Goal: Information Seeking & Learning: Learn about a topic

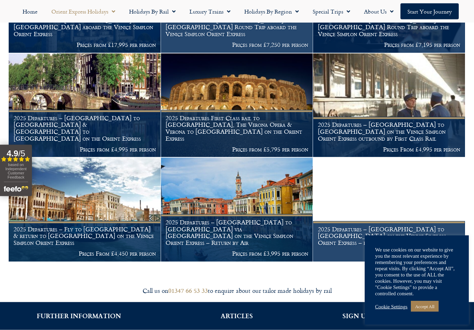
scroll to position [839, 0]
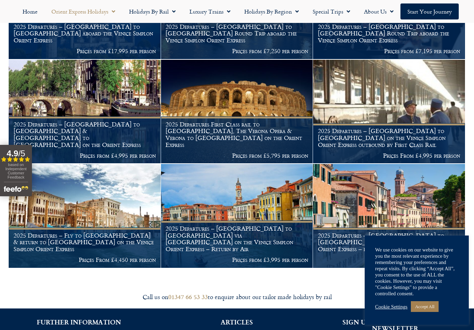
click at [283, 238] on h1 "2025 Departures – London to Venice via Cannes on the Venice Simplon Orient Expr…" at bounding box center [237, 238] width 143 height 27
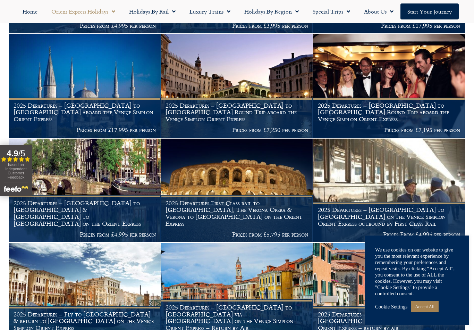
scroll to position [759, 0]
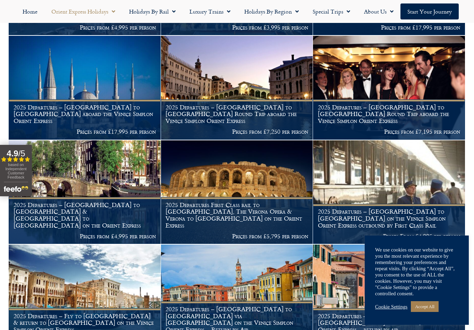
click at [95, 215] on h1 "2025 Departures – London to Venice & Venice to Amsterdam on the Orient Express" at bounding box center [85, 214] width 143 height 27
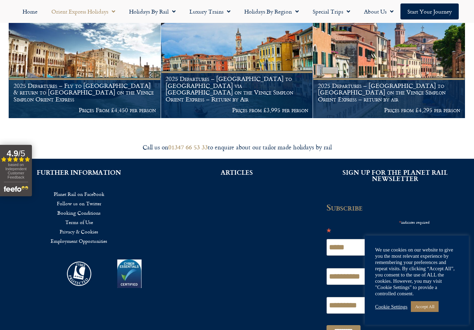
scroll to position [990, 0]
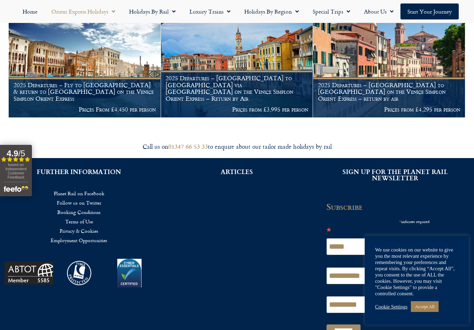
click at [117, 106] on p "Prices From £4,450 per person" at bounding box center [85, 109] width 143 height 7
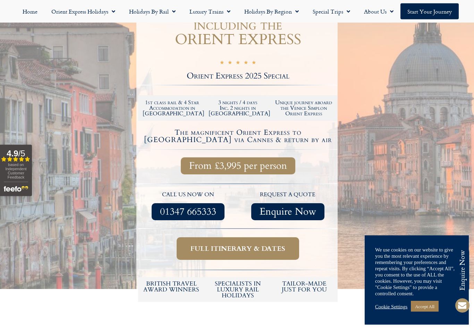
click at [274, 244] on span "Full itinerary & dates" at bounding box center [238, 248] width 95 height 9
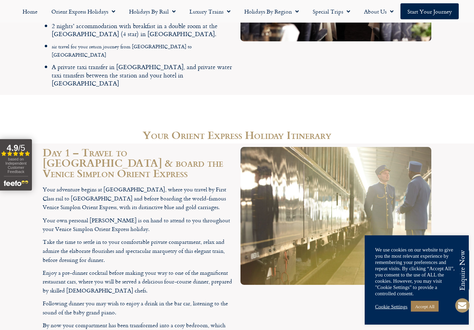
scroll to position [1150, 0]
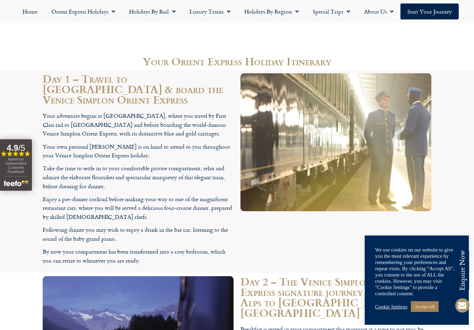
click at [429, 306] on link "Accept All" at bounding box center [425, 306] width 28 height 11
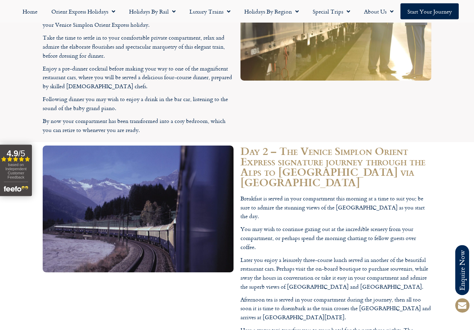
scroll to position [1282, 0]
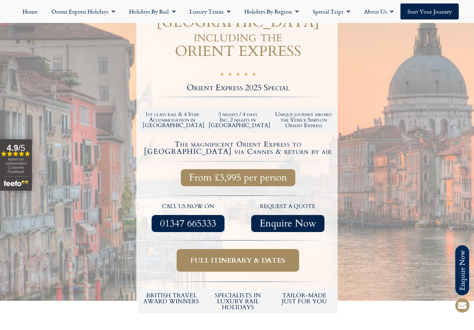
scroll to position [145, 0]
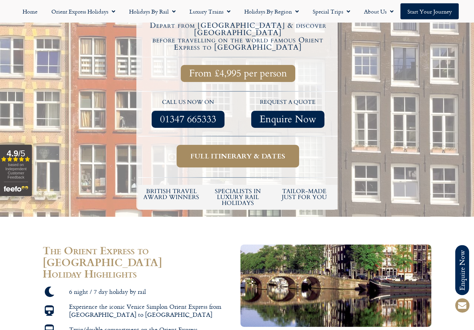
scroll to position [283, 0]
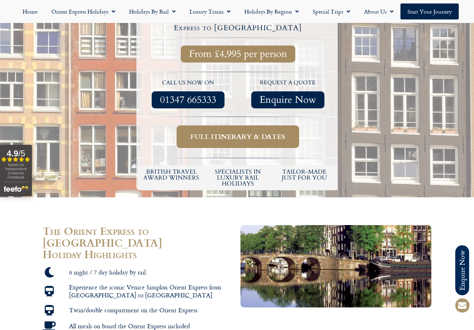
click at [272, 132] on span "Full itinerary & dates" at bounding box center [238, 136] width 95 height 9
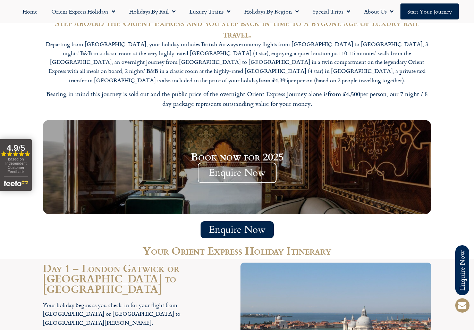
scroll to position [911, 0]
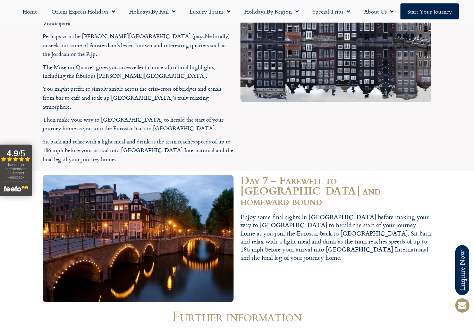
scroll to position [1769, 0]
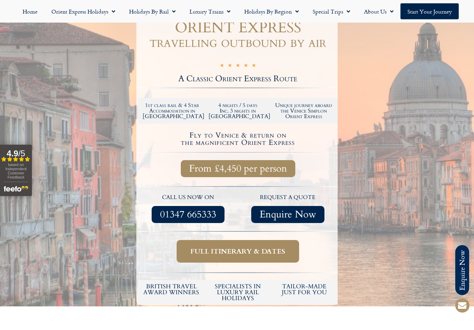
scroll to position [141, 0]
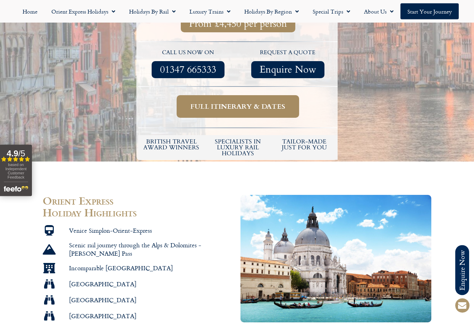
click at [269, 102] on span "Full itinerary & dates" at bounding box center [238, 106] width 95 height 9
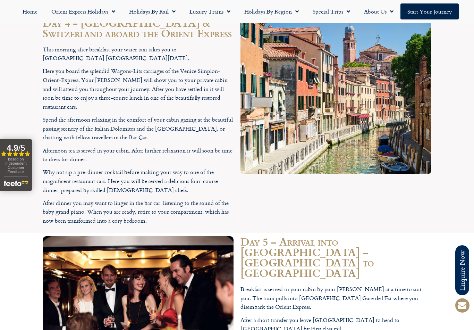
scroll to position [1549, 0]
